Goal: Task Accomplishment & Management: Use online tool/utility

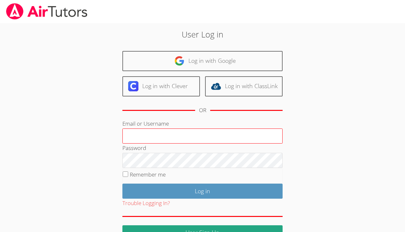
type input "c"
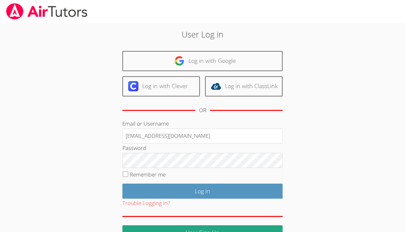
type input "[EMAIL_ADDRESS][DOMAIN_NAME]"
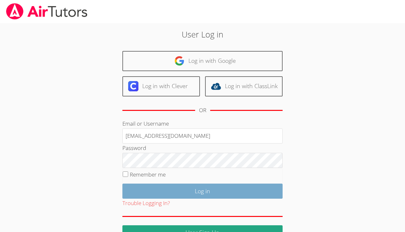
click at [204, 194] on input "Log in" at bounding box center [202, 191] width 160 height 15
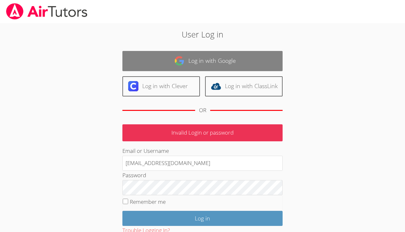
click at [200, 62] on link "Log in with Google" at bounding box center [202, 61] width 160 height 20
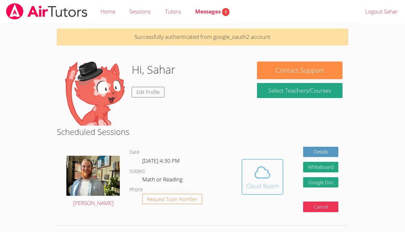
click at [258, 179] on icon at bounding box center [262, 172] width 18 height 18
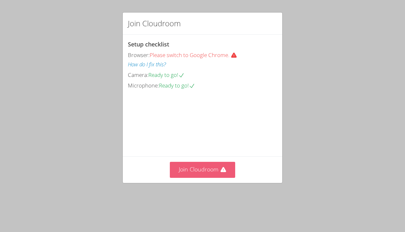
click at [197, 177] on button "Join Cloudroom" at bounding box center [203, 170] width 66 height 16
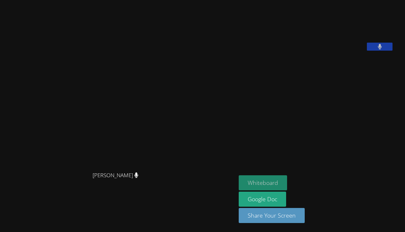
click at [268, 183] on button "Whiteboard" at bounding box center [263, 182] width 48 height 15
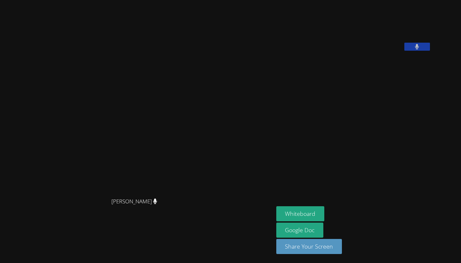
click at [119, 30] on div "[PERSON_NAME] [PERSON_NAME]" at bounding box center [137, 131] width 269 height 257
click at [138, 58] on video at bounding box center [137, 118] width 96 height 151
click at [185, 103] on video at bounding box center [137, 118] width 96 height 151
click at [185, 161] on video at bounding box center [137, 118] width 96 height 151
click at [404, 232] on aside "[PERSON_NAME] Whiteboard Google Doc Share Your Screen" at bounding box center [354, 131] width 160 height 263
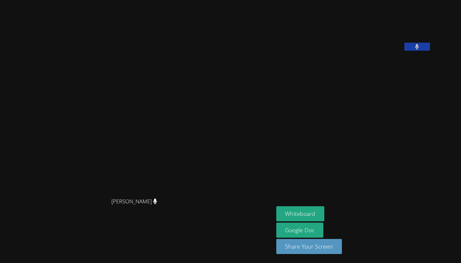
click at [225, 232] on main "[PERSON_NAME] [PERSON_NAME]" at bounding box center [137, 131] width 274 height 263
drag, startPoint x: 230, startPoint y: 262, endPoint x: 98, endPoint y: 262, distance: 131.3
click at [118, 232] on main "[PERSON_NAME] [PERSON_NAME]" at bounding box center [137, 131] width 274 height 263
click at [368, 51] on video at bounding box center [324, 27] width 96 height 48
click at [185, 126] on video at bounding box center [137, 118] width 96 height 151
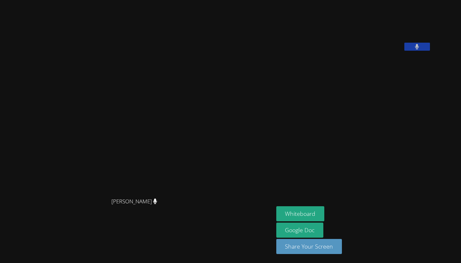
click at [372, 16] on video at bounding box center [324, 27] width 96 height 48
